Goal: Task Accomplishment & Management: Manage account settings

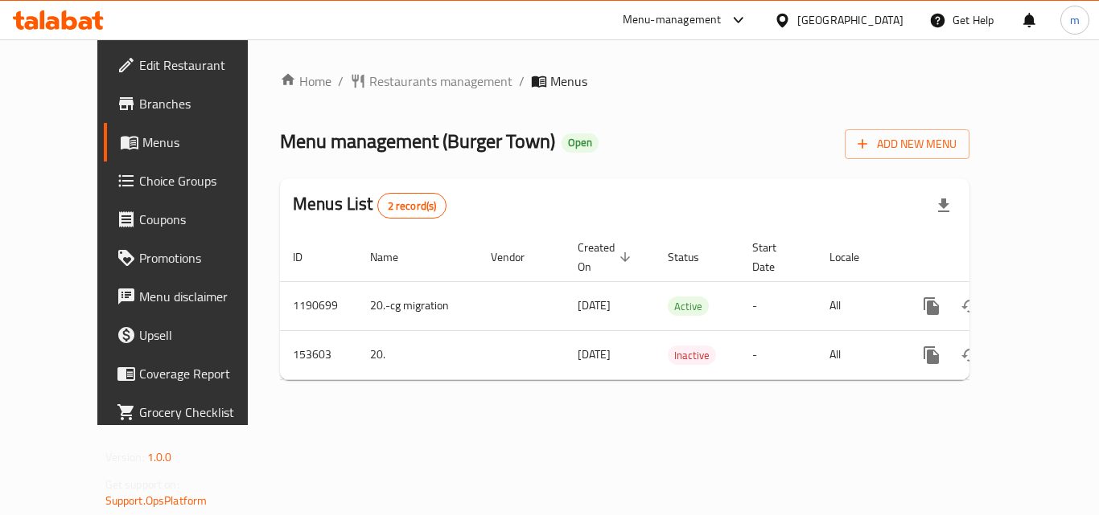
click at [139, 175] on span "Choice Groups" at bounding box center [203, 180] width 129 height 19
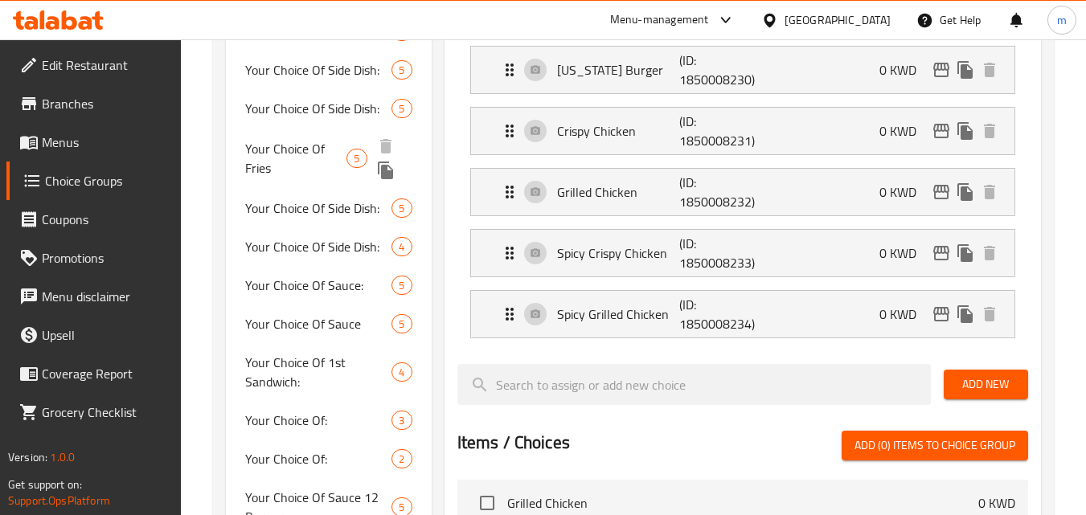
scroll to position [483, 0]
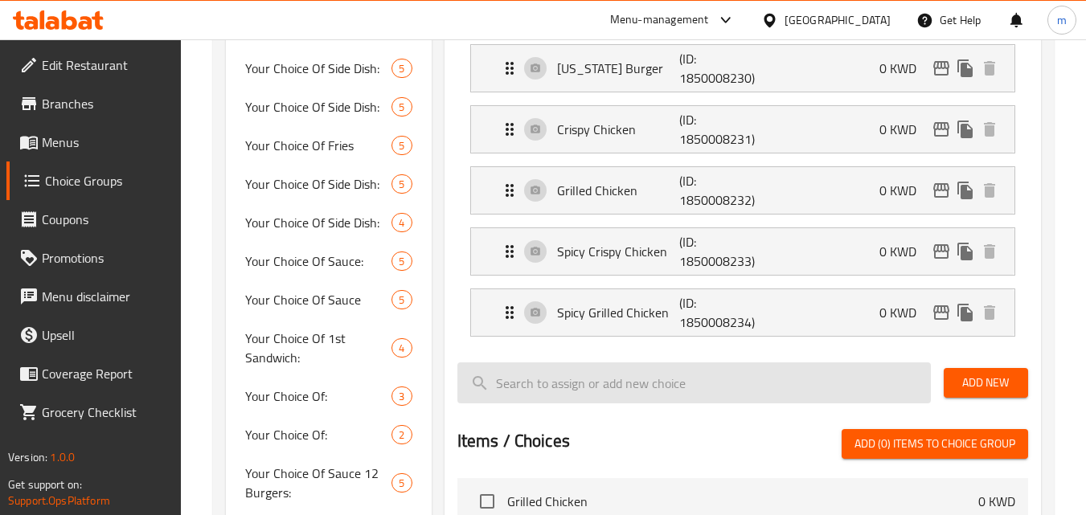
click at [823, 399] on input "search" at bounding box center [695, 383] width 474 height 41
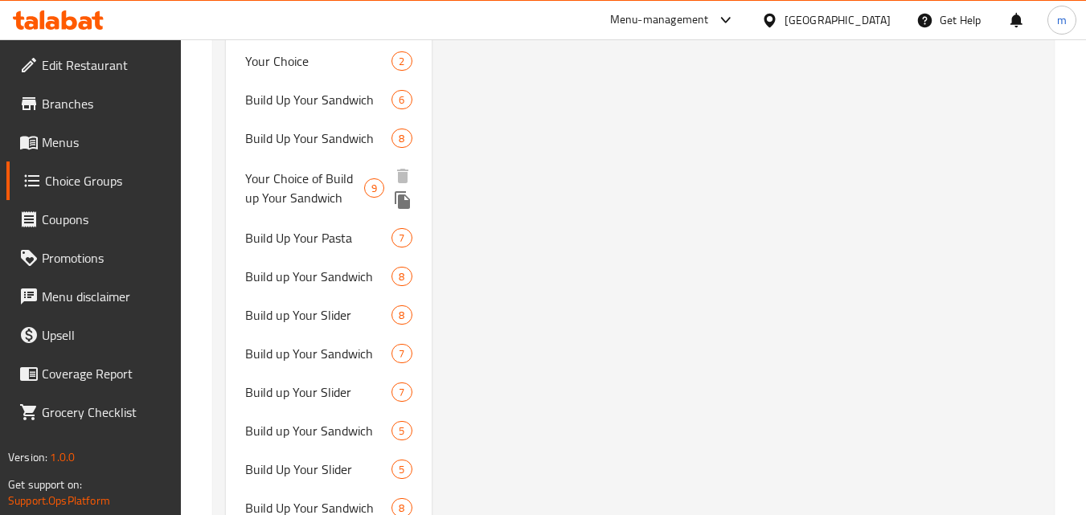
scroll to position [1808, 0]
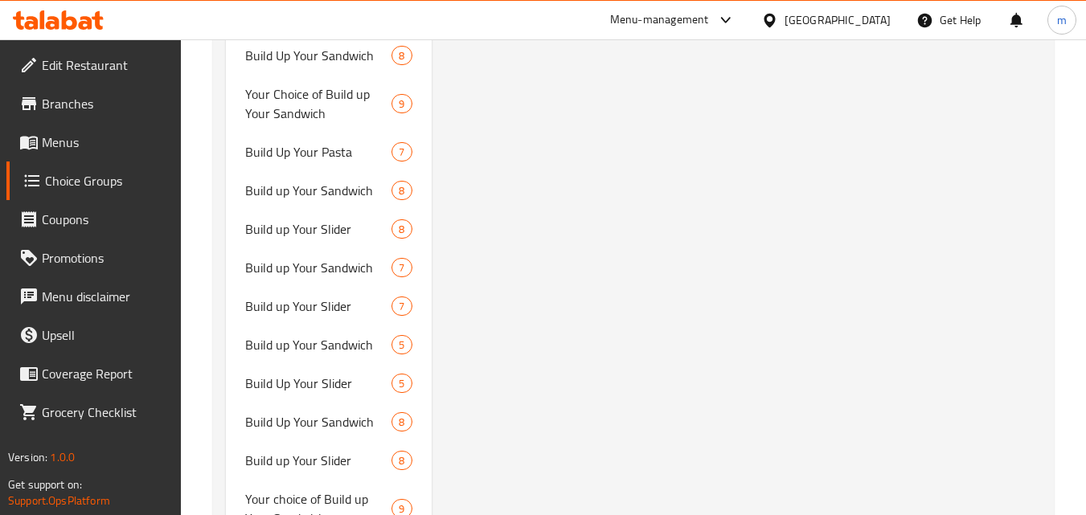
drag, startPoint x: 602, startPoint y: 185, endPoint x: 561, endPoint y: 187, distance: 41.0
click at [602, 185] on div "Your Choice Of 1st Sandwich: (ID: 182021) Your Choice Of 1st Sandwich: ​ اختيار…" at bounding box center [740, 414] width 616 height 4082
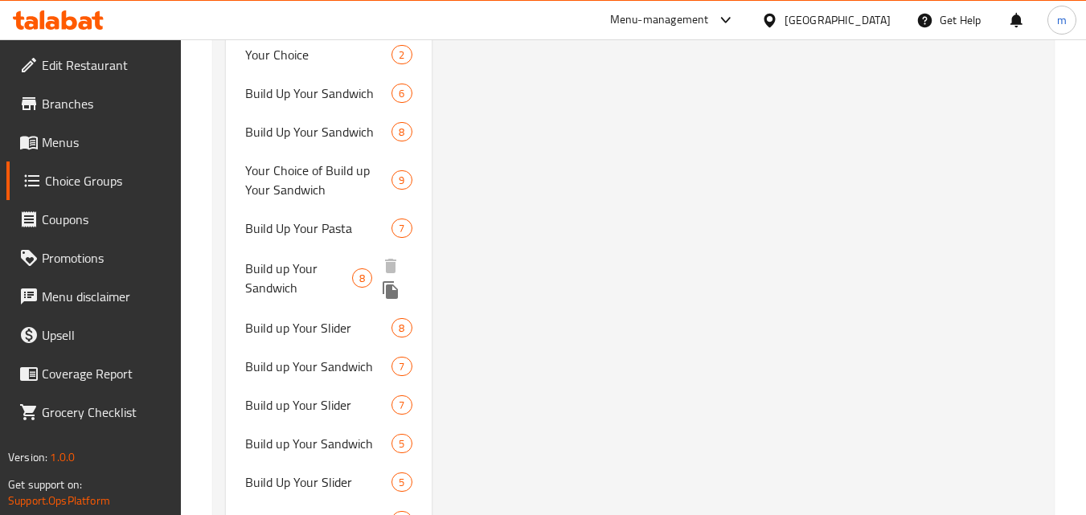
scroll to position [1567, 0]
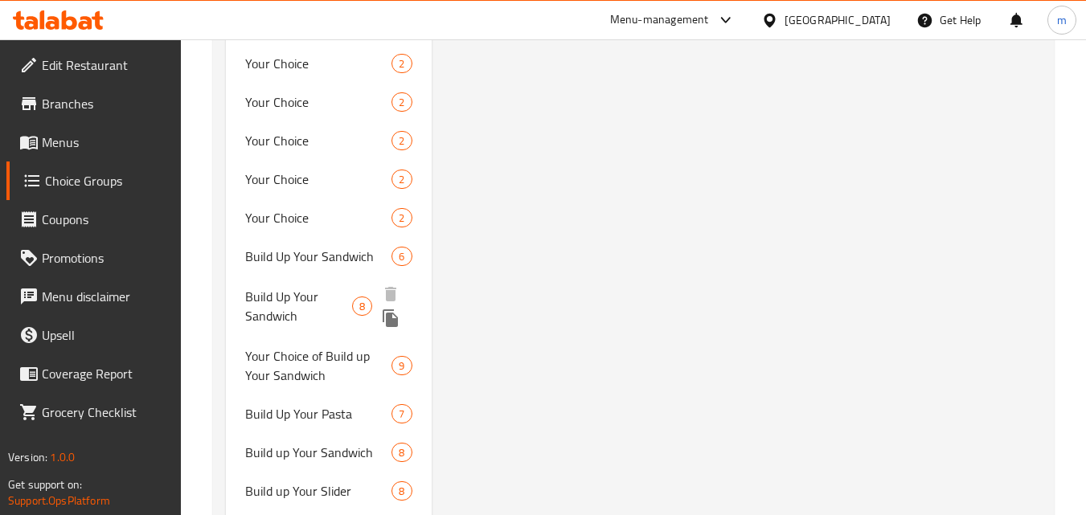
click at [308, 266] on span "Build Up Your Sandwich" at bounding box center [318, 256] width 146 height 19
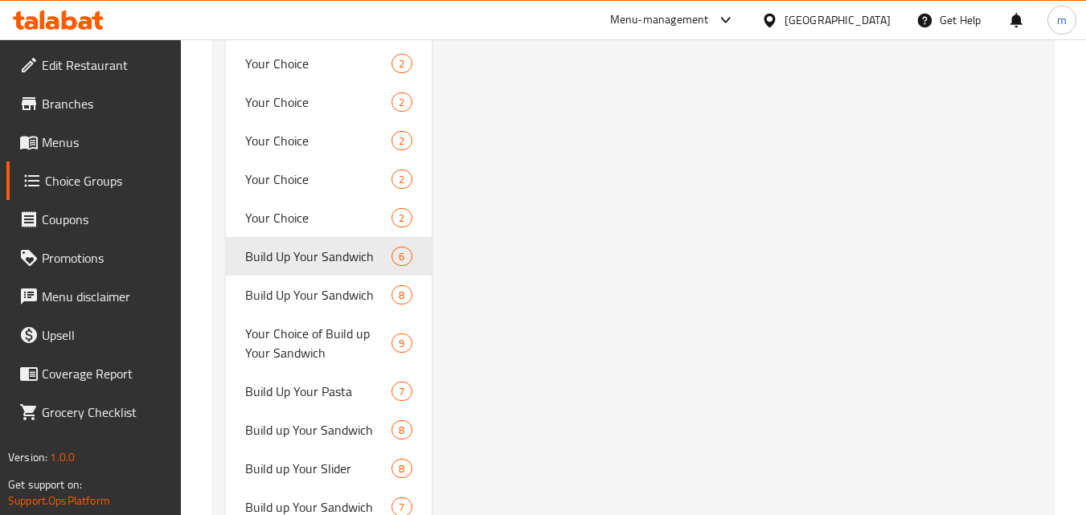
type input "Build Up Your Sandwich"
type input "قم ببناء ساندويتشك"
type input "0"
type input "6"
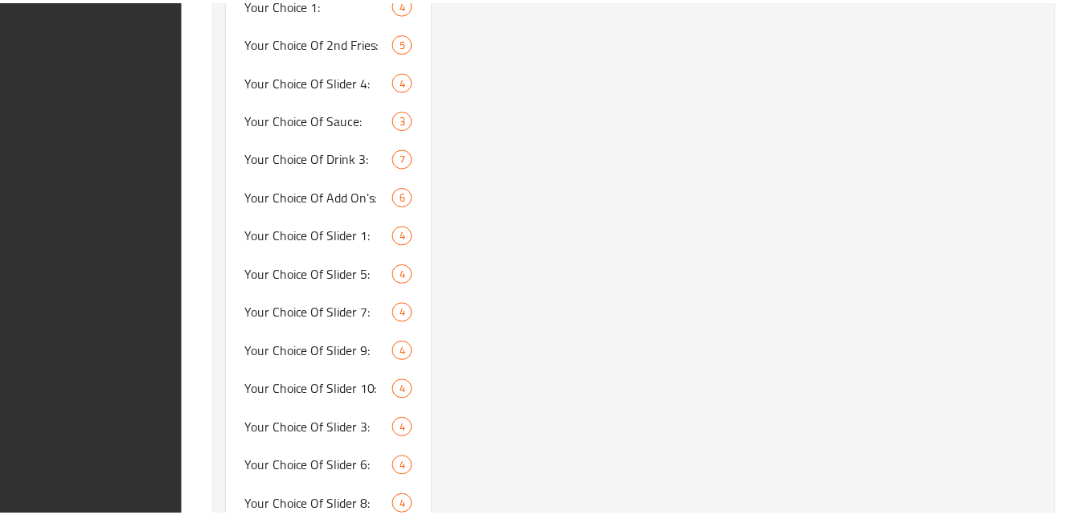
scroll to position [3792, 0]
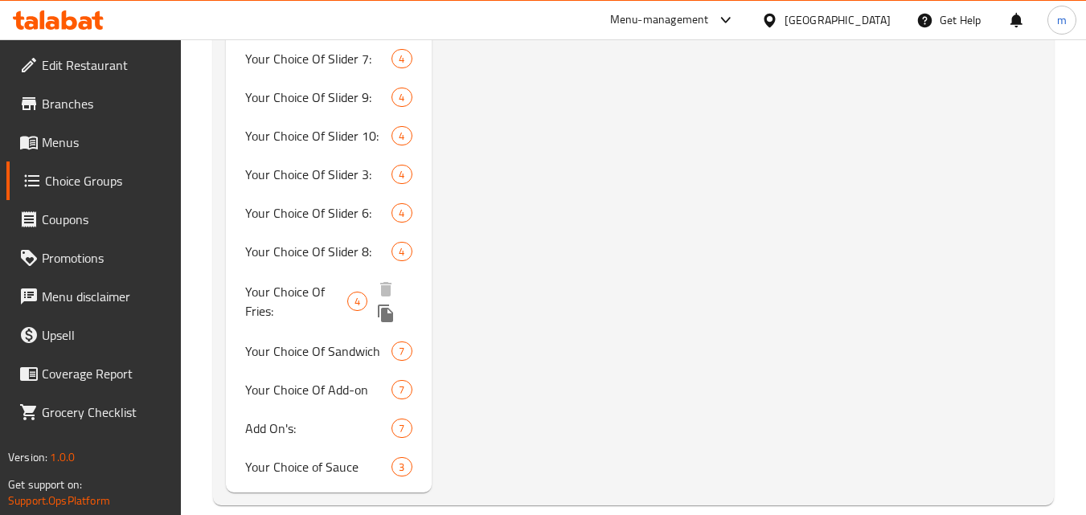
click at [300, 291] on span "Your Choice Of Fries:" at bounding box center [296, 301] width 102 height 39
type input "Your Choice Of Fries:"
type input "اختيارك للبطاطا المقلية:"
type input "1"
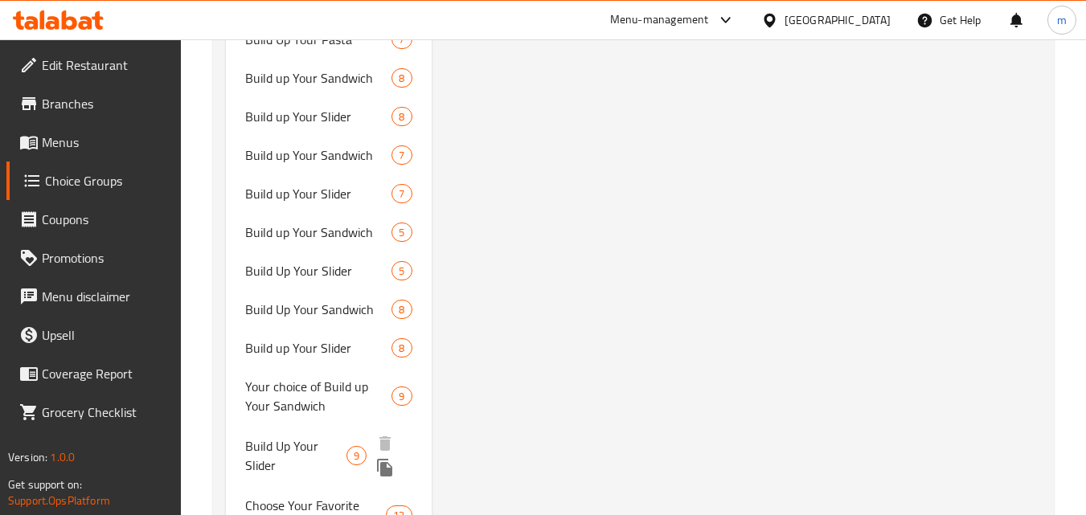
scroll to position [2023, 0]
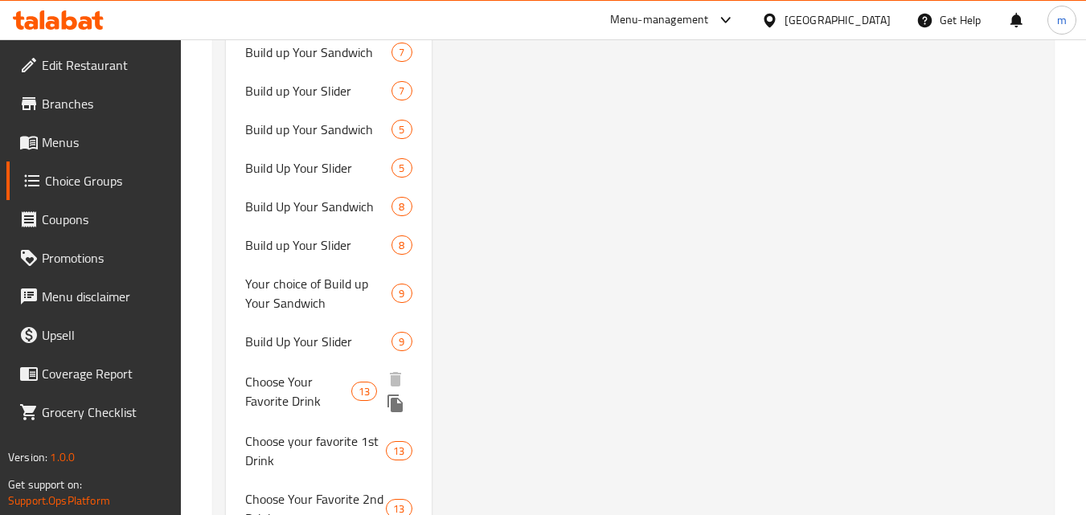
click at [283, 385] on span "Choose Your Favorite Drink" at bounding box center [298, 391] width 106 height 39
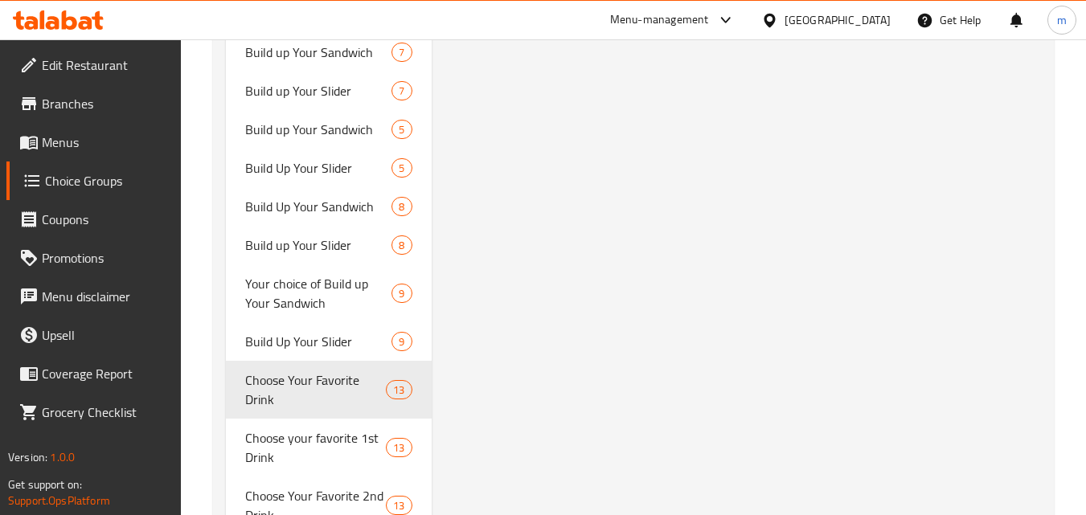
type input "Choose Your Favorite Drink"
type input "اختر مشروبك مفضل"
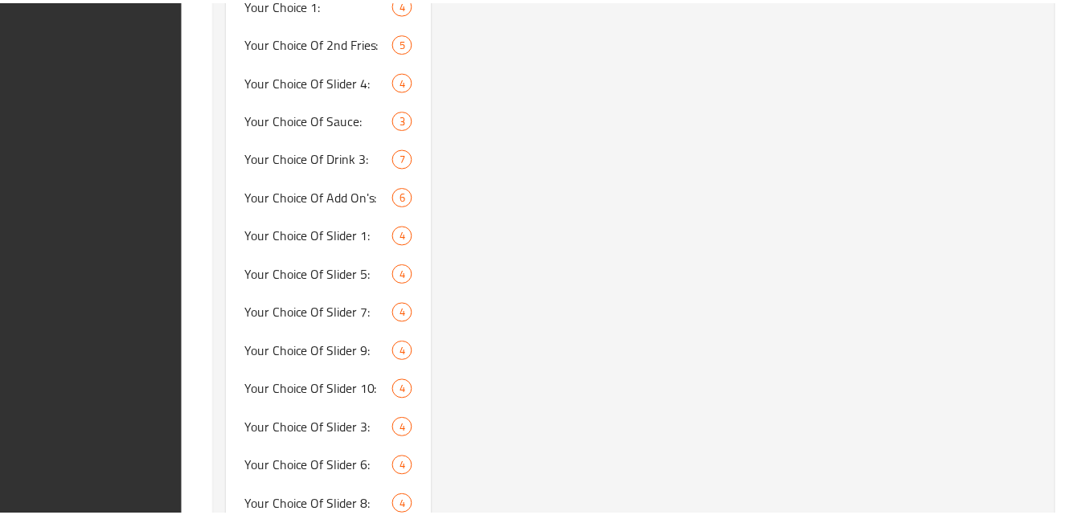
scroll to position [3792, 0]
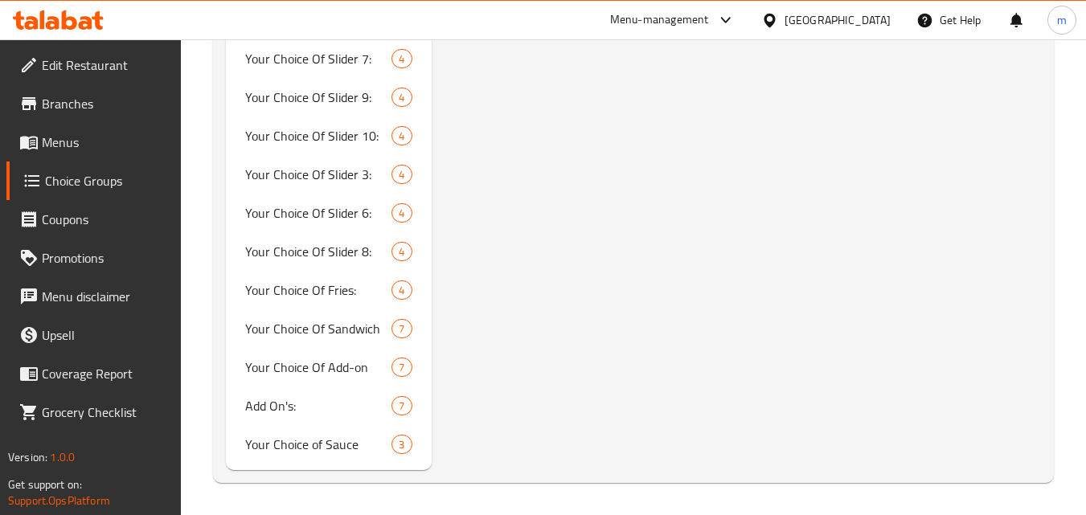
click at [778, 22] on icon at bounding box center [770, 20] width 17 height 17
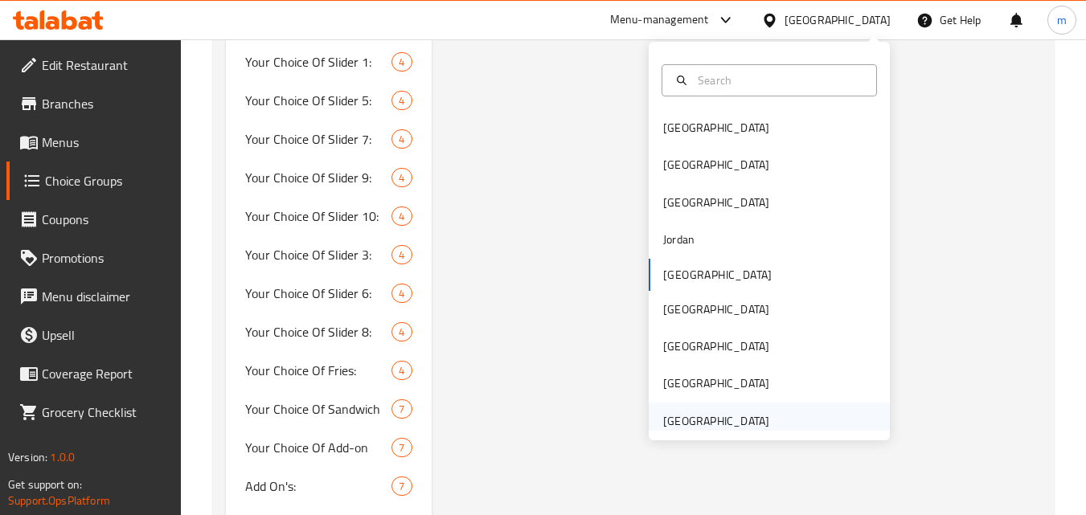
click at [717, 426] on div "[GEOGRAPHIC_DATA]" at bounding box center [716, 422] width 106 height 18
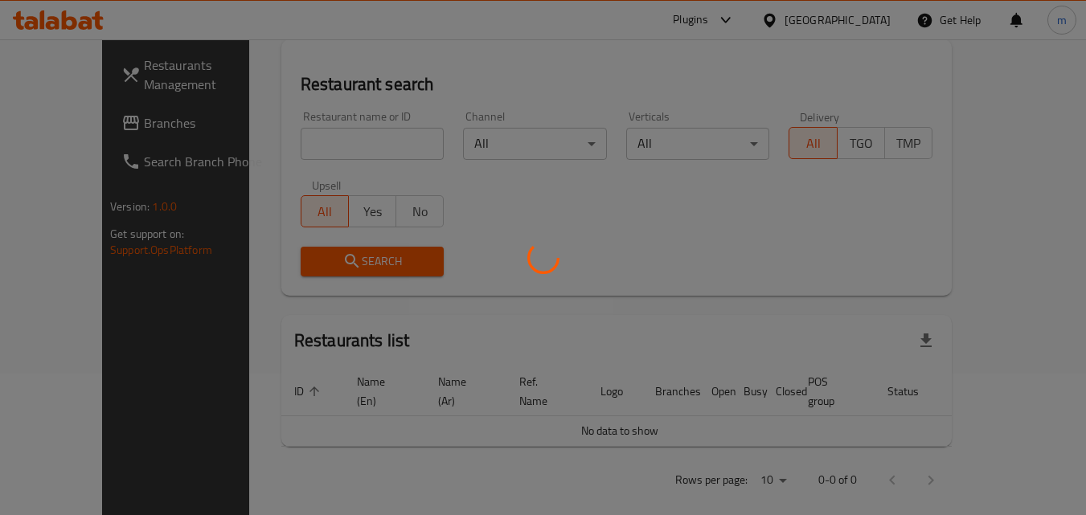
scroll to position [702, 0]
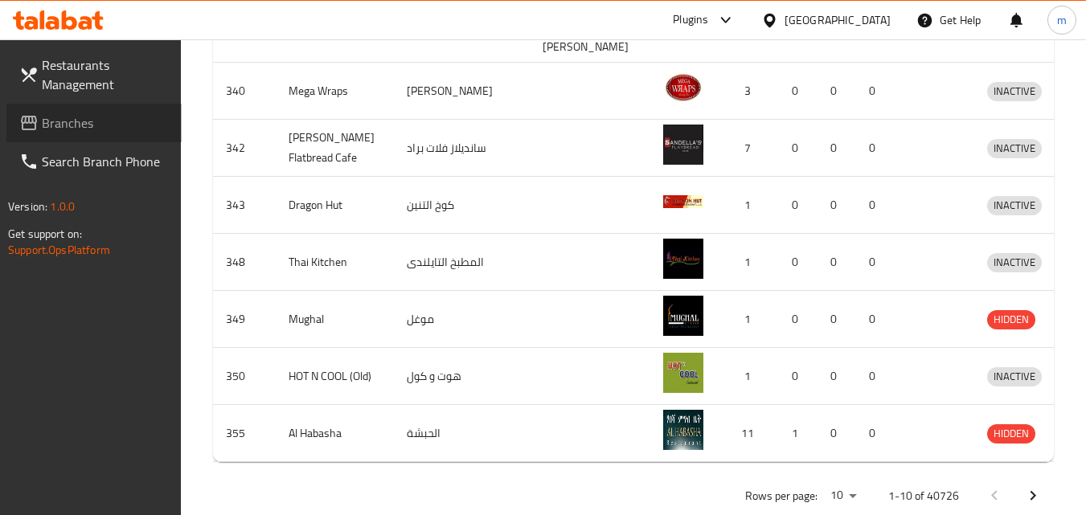
click at [77, 113] on span "Branches" at bounding box center [105, 122] width 127 height 19
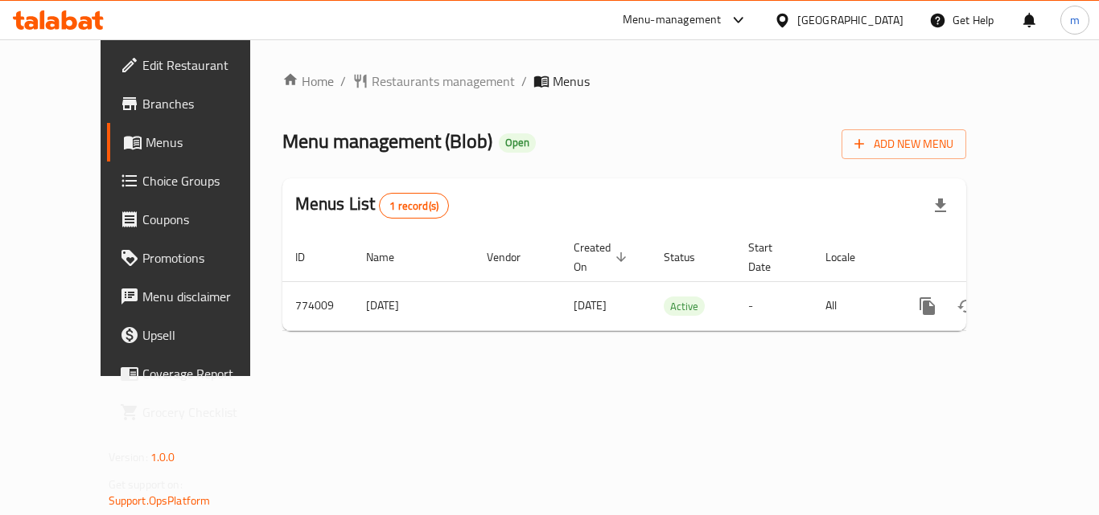
click at [889, 24] on div "[GEOGRAPHIC_DATA]" at bounding box center [850, 20] width 106 height 18
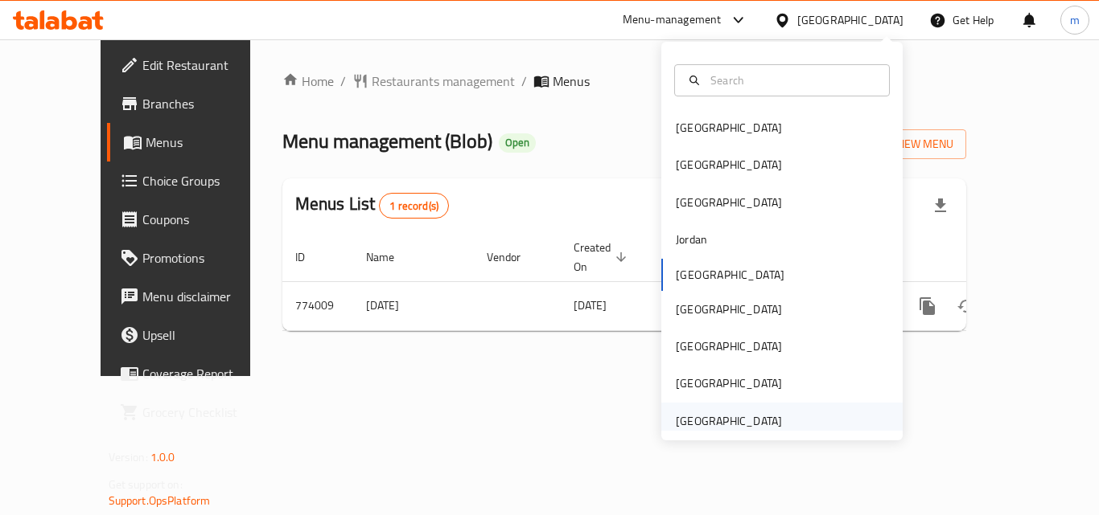
click at [695, 424] on div "[GEOGRAPHIC_DATA]" at bounding box center [729, 422] width 106 height 18
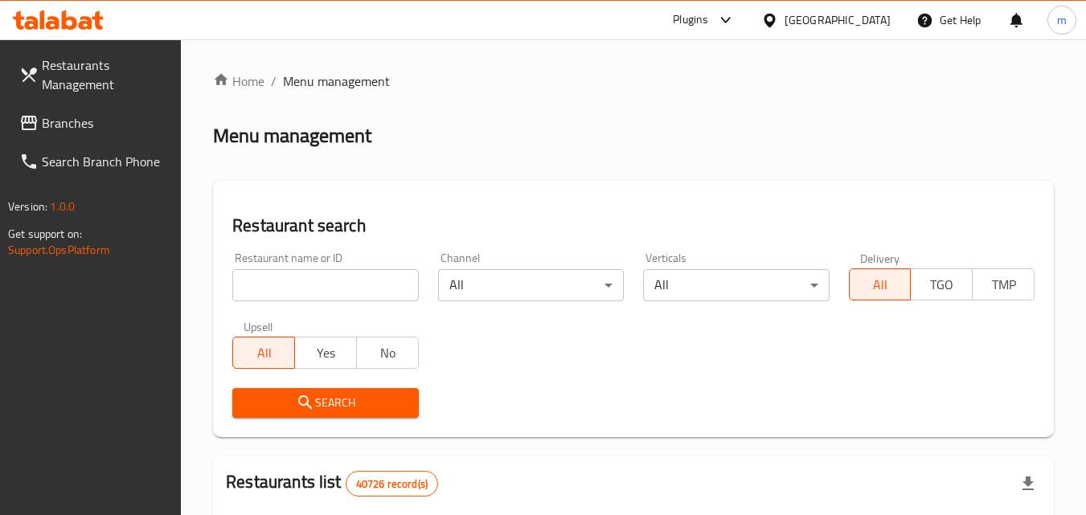
click at [80, 114] on span "Branches" at bounding box center [105, 122] width 127 height 19
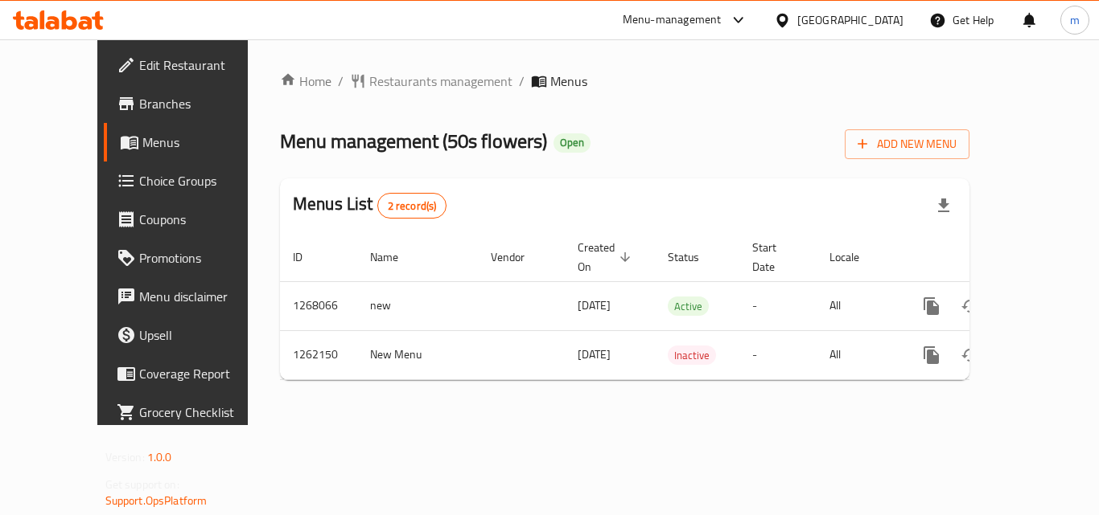
click at [77, 23] on icon at bounding box center [58, 19] width 91 height 19
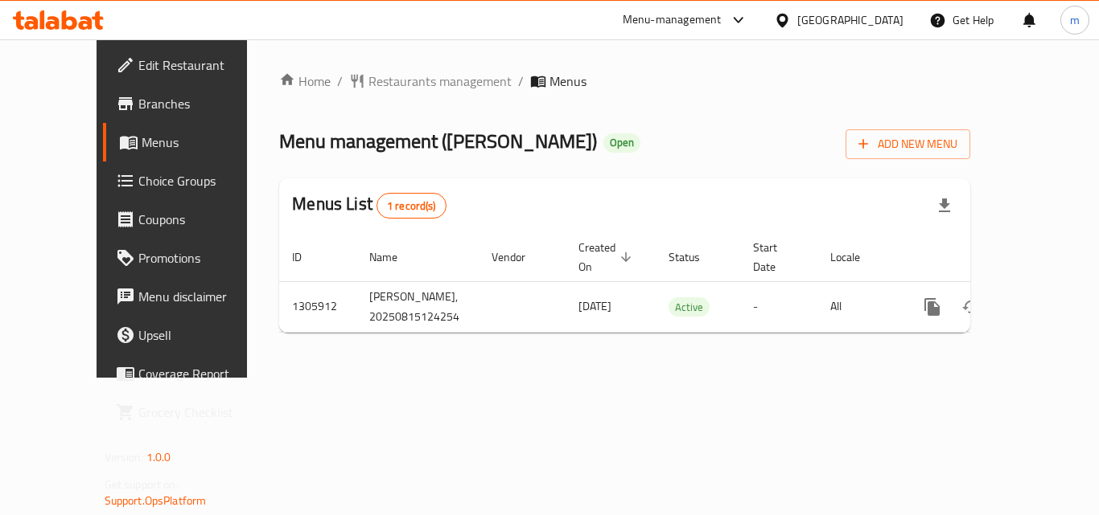
click at [854, 11] on div "[GEOGRAPHIC_DATA]" at bounding box center [850, 20] width 106 height 18
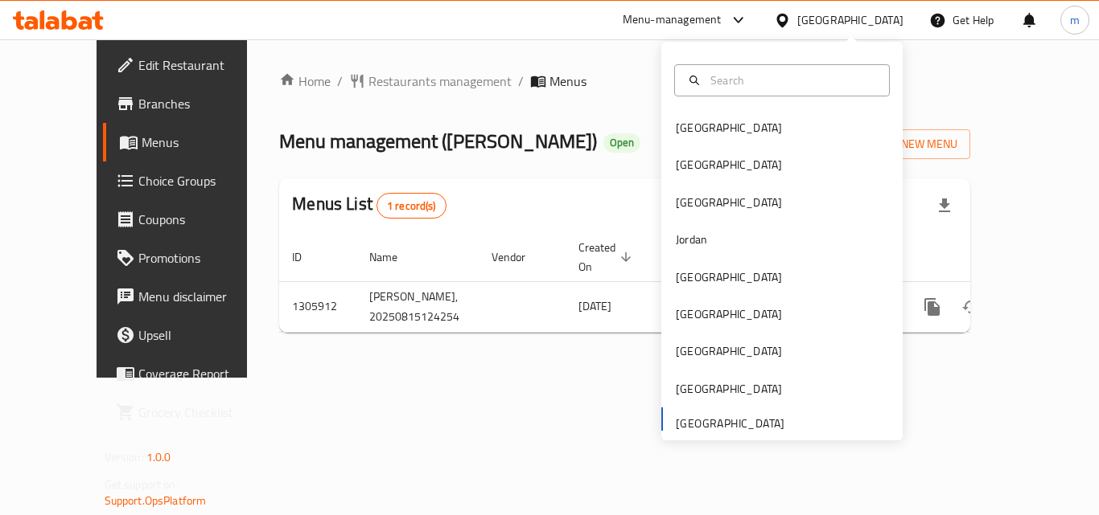
click at [80, 12] on icon at bounding box center [58, 19] width 91 height 19
